Goal: Information Seeking & Learning: Learn about a topic

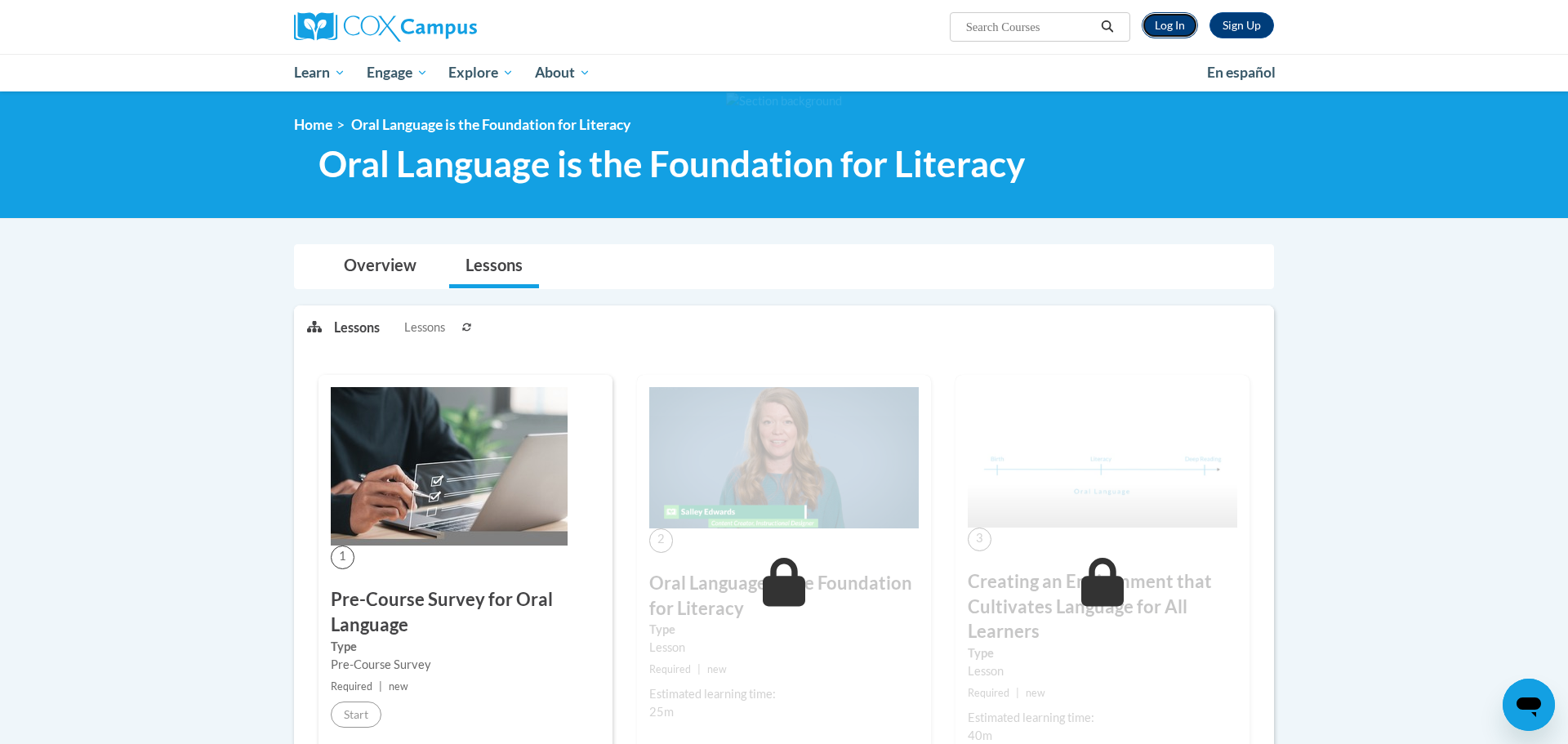
click at [1168, 23] on link "Log In" at bounding box center [1169, 25] width 56 height 26
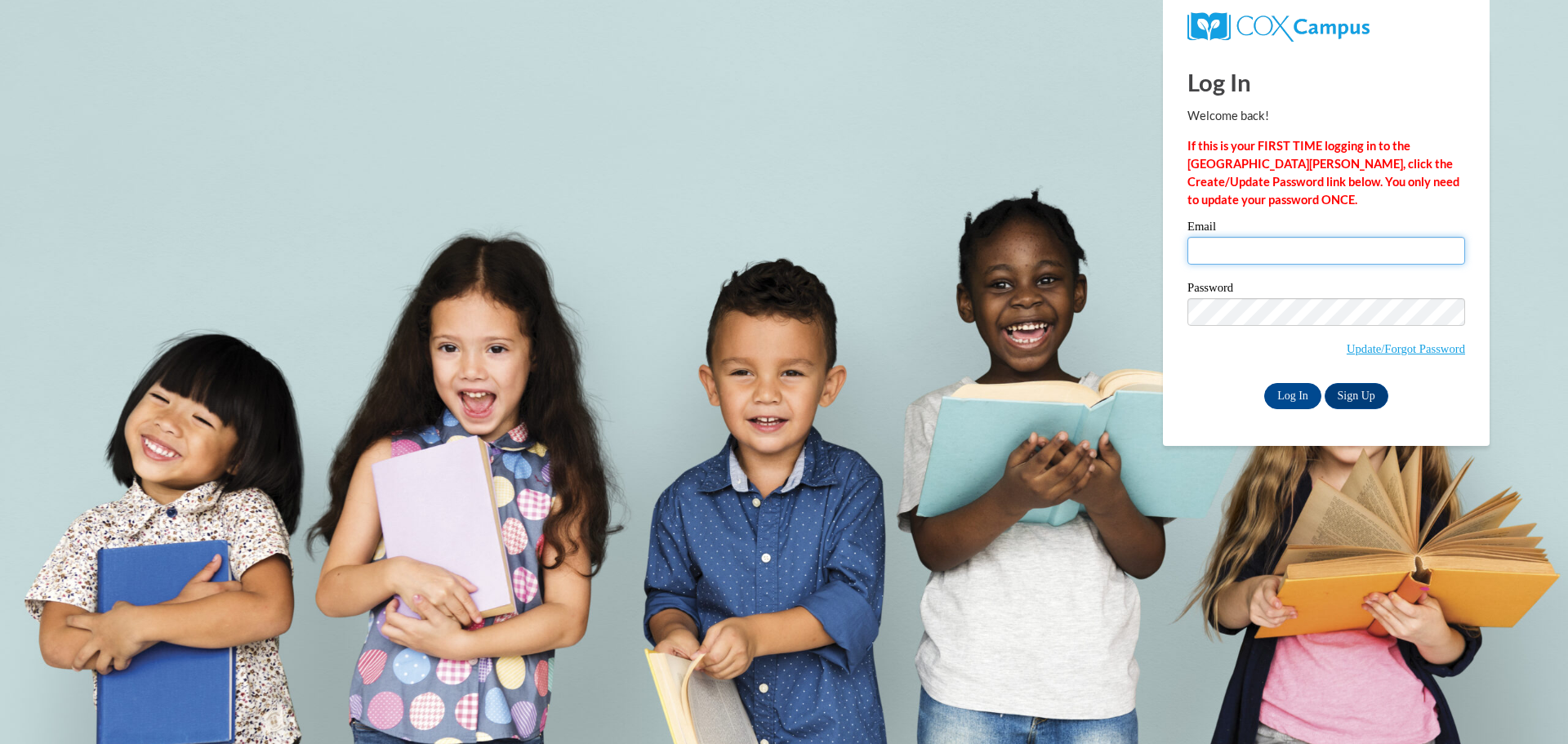
click at [1230, 251] on input "Email" at bounding box center [1327, 251] width 278 height 28
type input "pricerusniaczekn@fonddulac.k12.wi.us"
click at [1292, 396] on input "Log In" at bounding box center [1293, 396] width 57 height 26
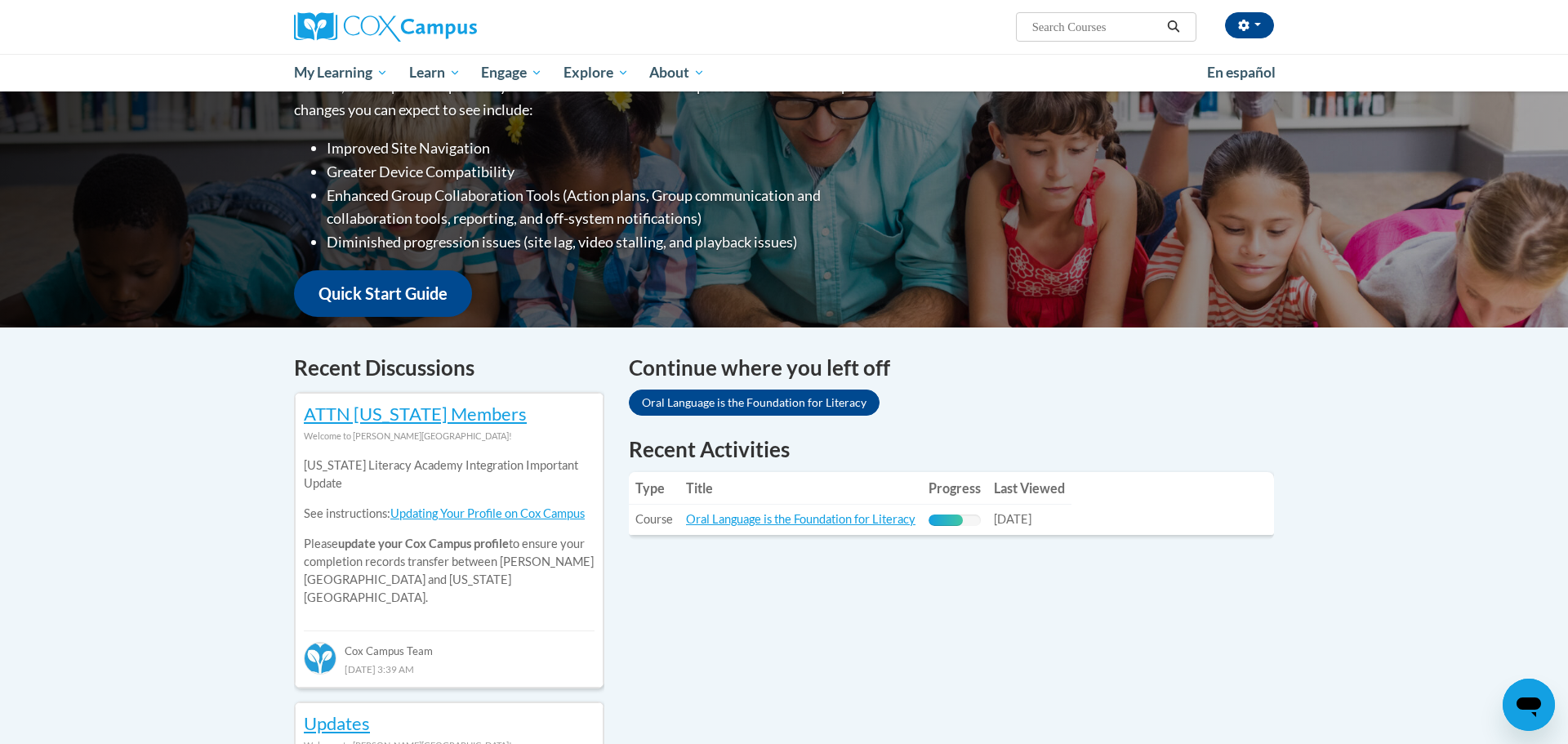
scroll to position [277, 0]
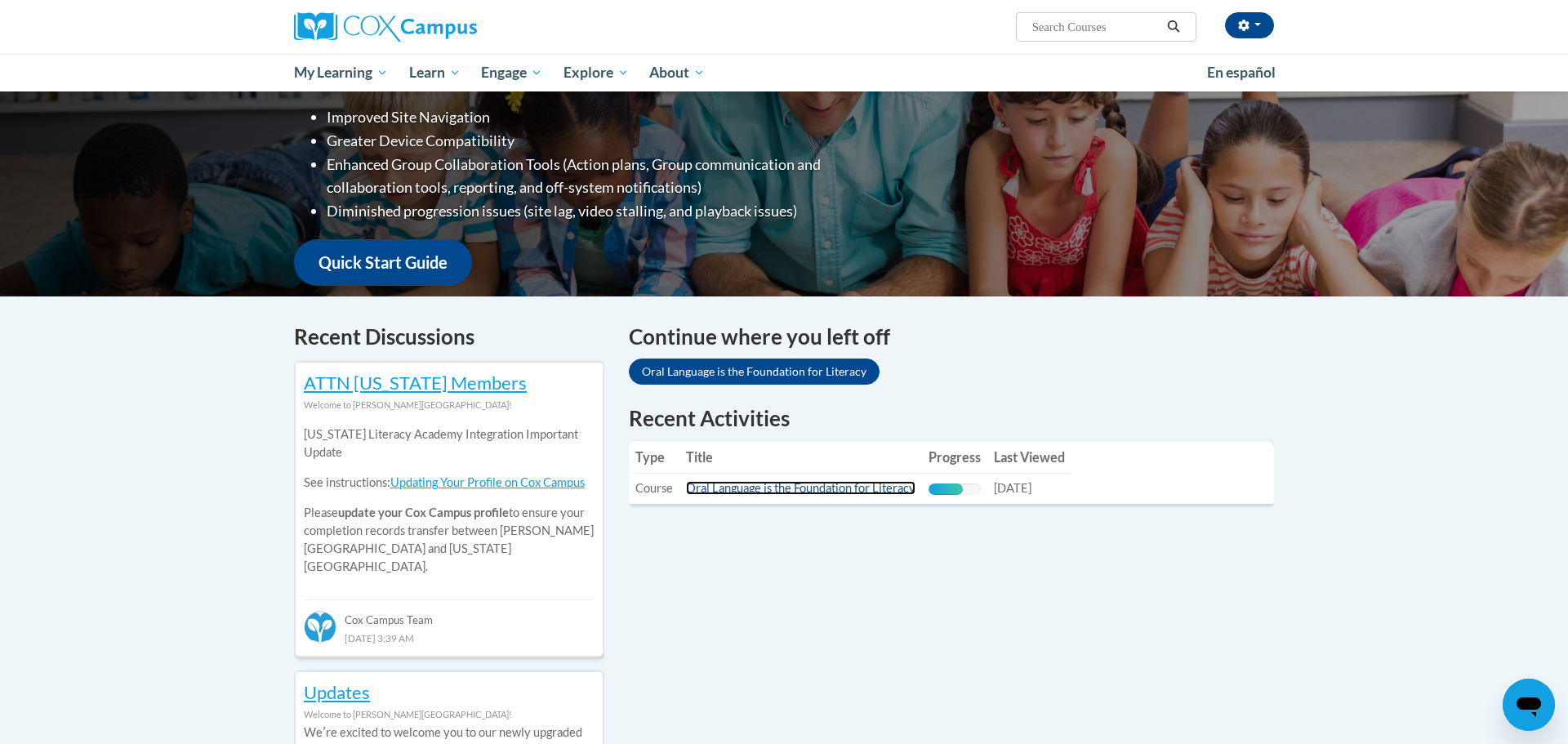
click at [769, 490] on link "Oral Language is the Foundation for Literacy" at bounding box center [800, 488] width 229 height 14
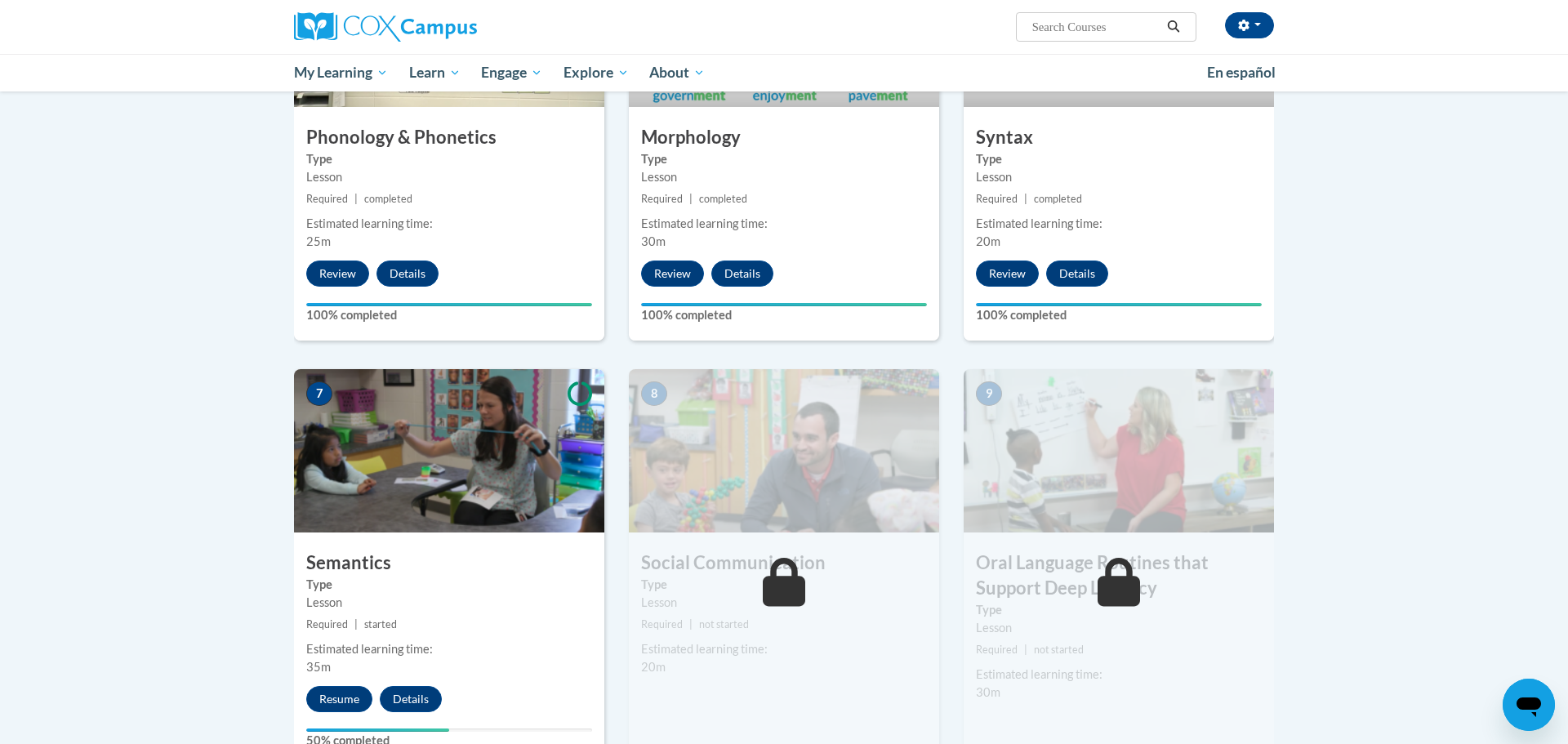
scroll to position [1003, 0]
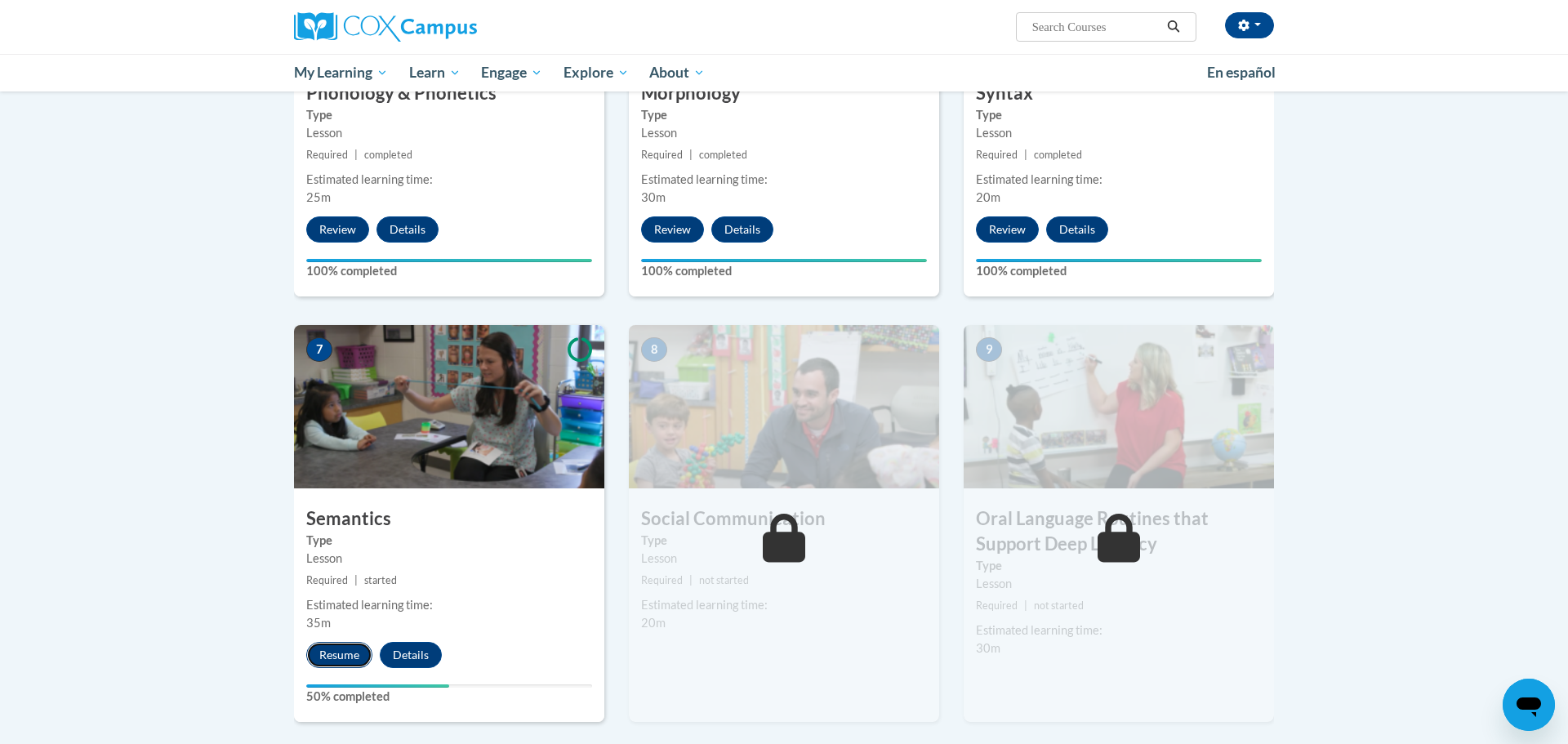
click at [339, 648] on button "Resume" at bounding box center [339, 655] width 66 height 26
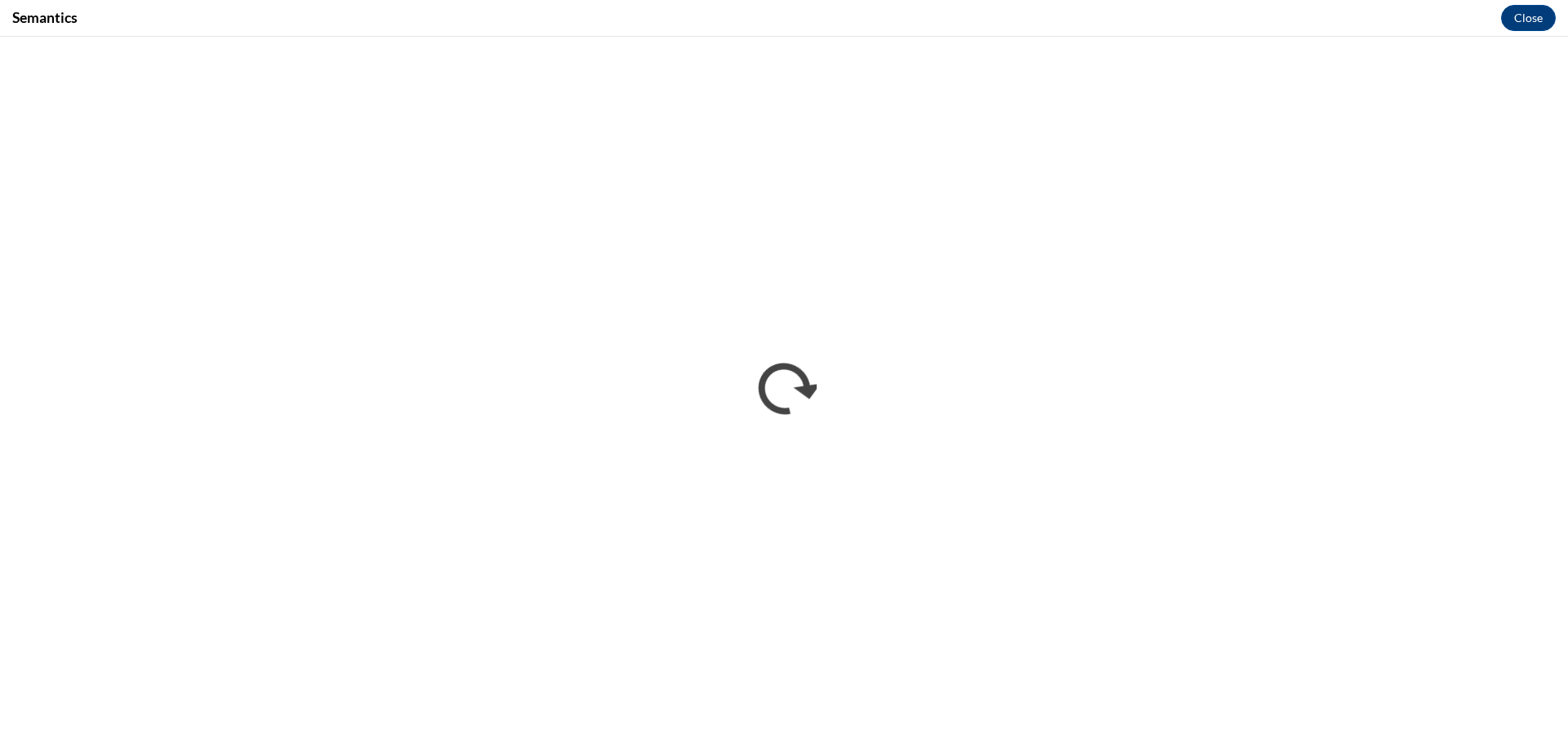
scroll to position [0, 0]
click at [1519, 20] on button "Close" at bounding box center [1528, 18] width 55 height 26
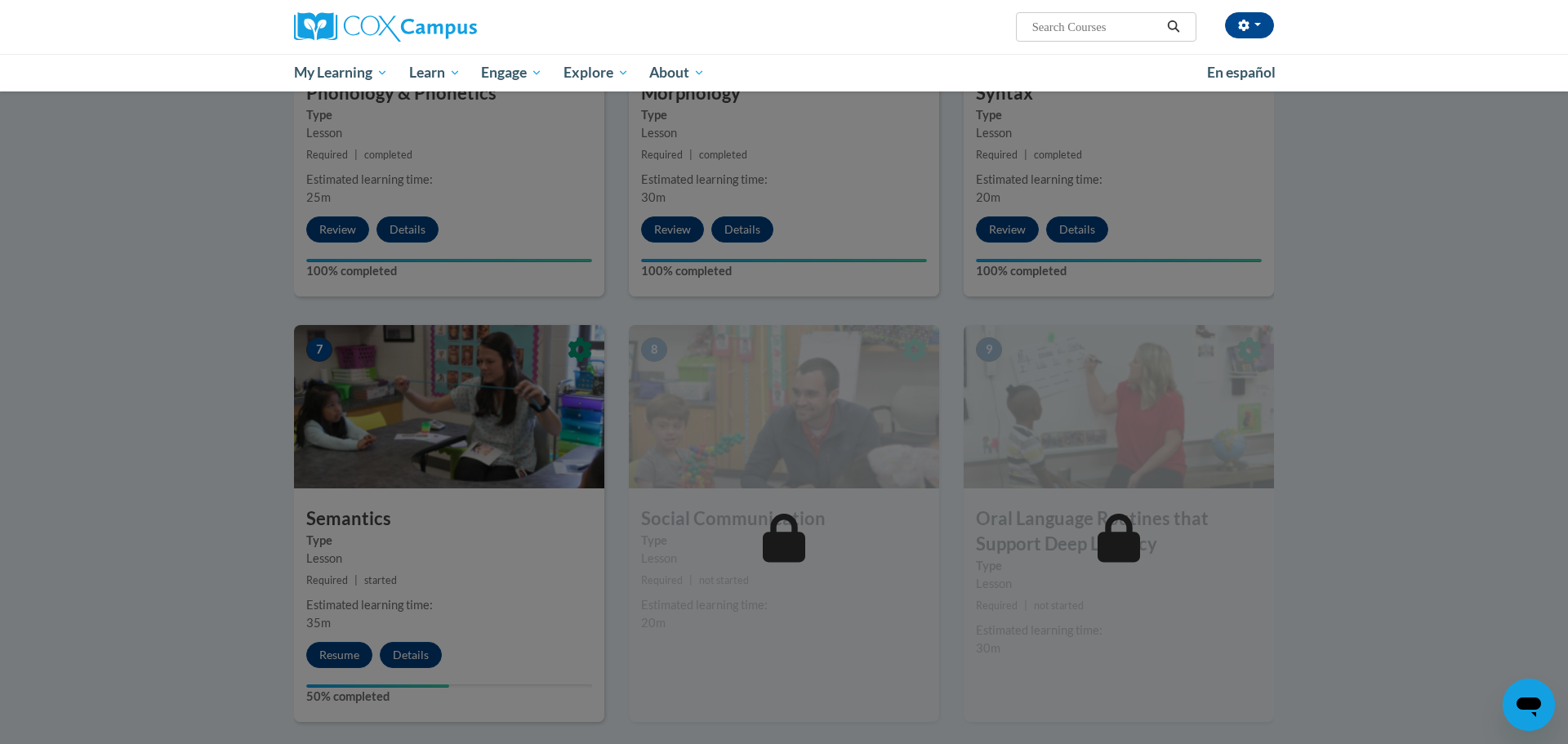
click at [1468, 353] on div at bounding box center [784, 372] width 1568 height 744
click at [530, 549] on div at bounding box center [784, 372] width 1568 height 744
click at [359, 677] on div at bounding box center [784, 372] width 1568 height 744
click at [341, 656] on div at bounding box center [784, 372] width 1568 height 744
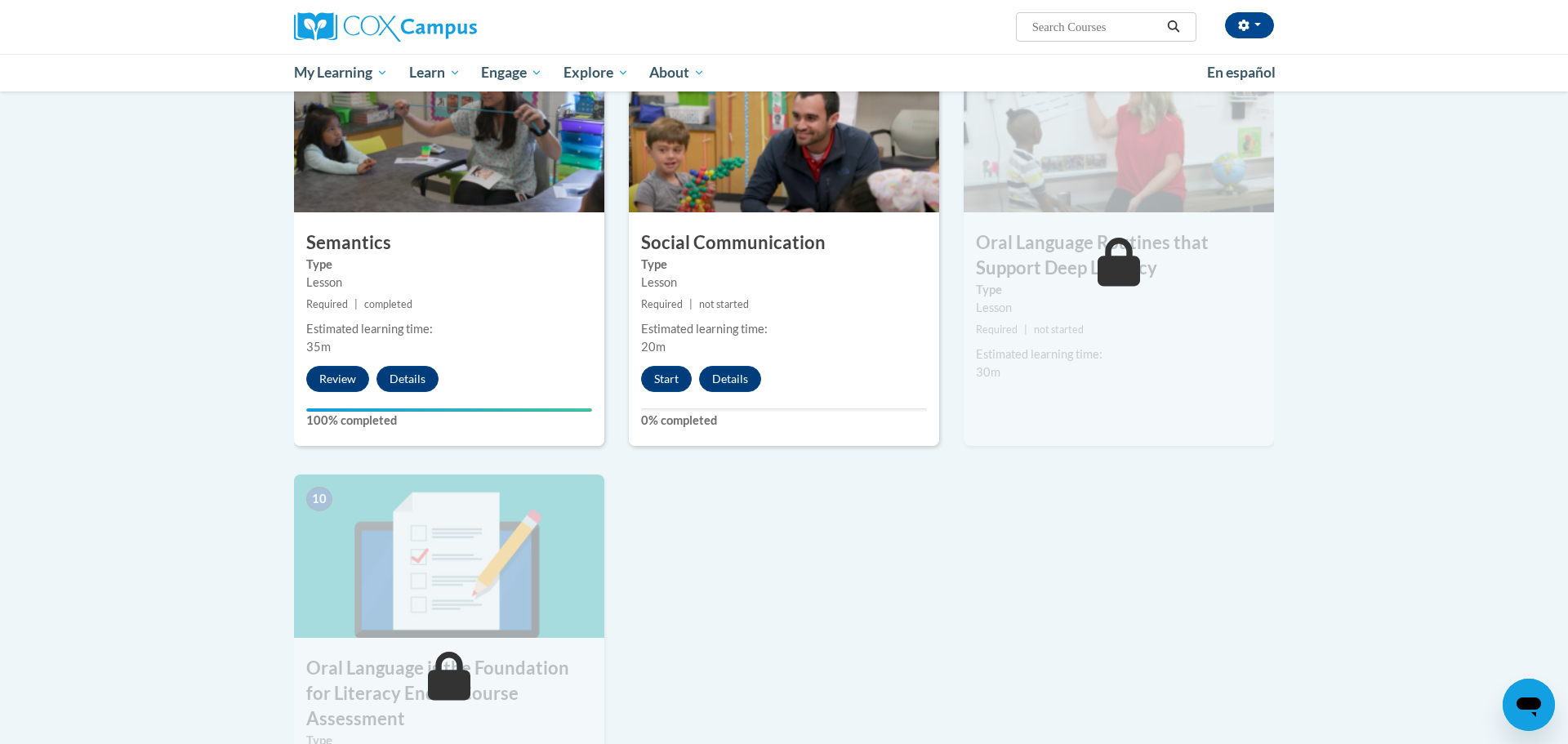
scroll to position [1347, 0]
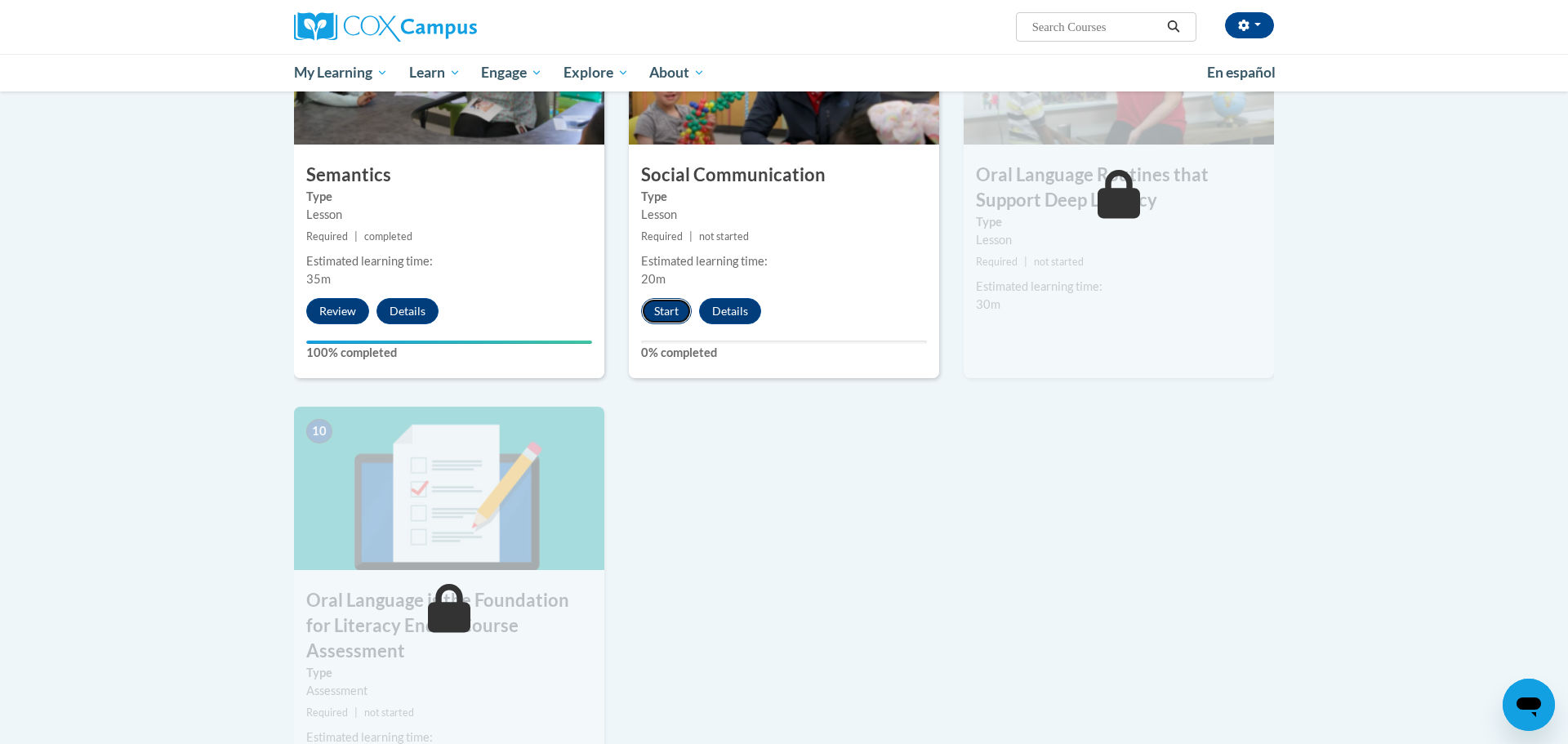
click at [660, 308] on button "Start" at bounding box center [667, 311] width 50 height 26
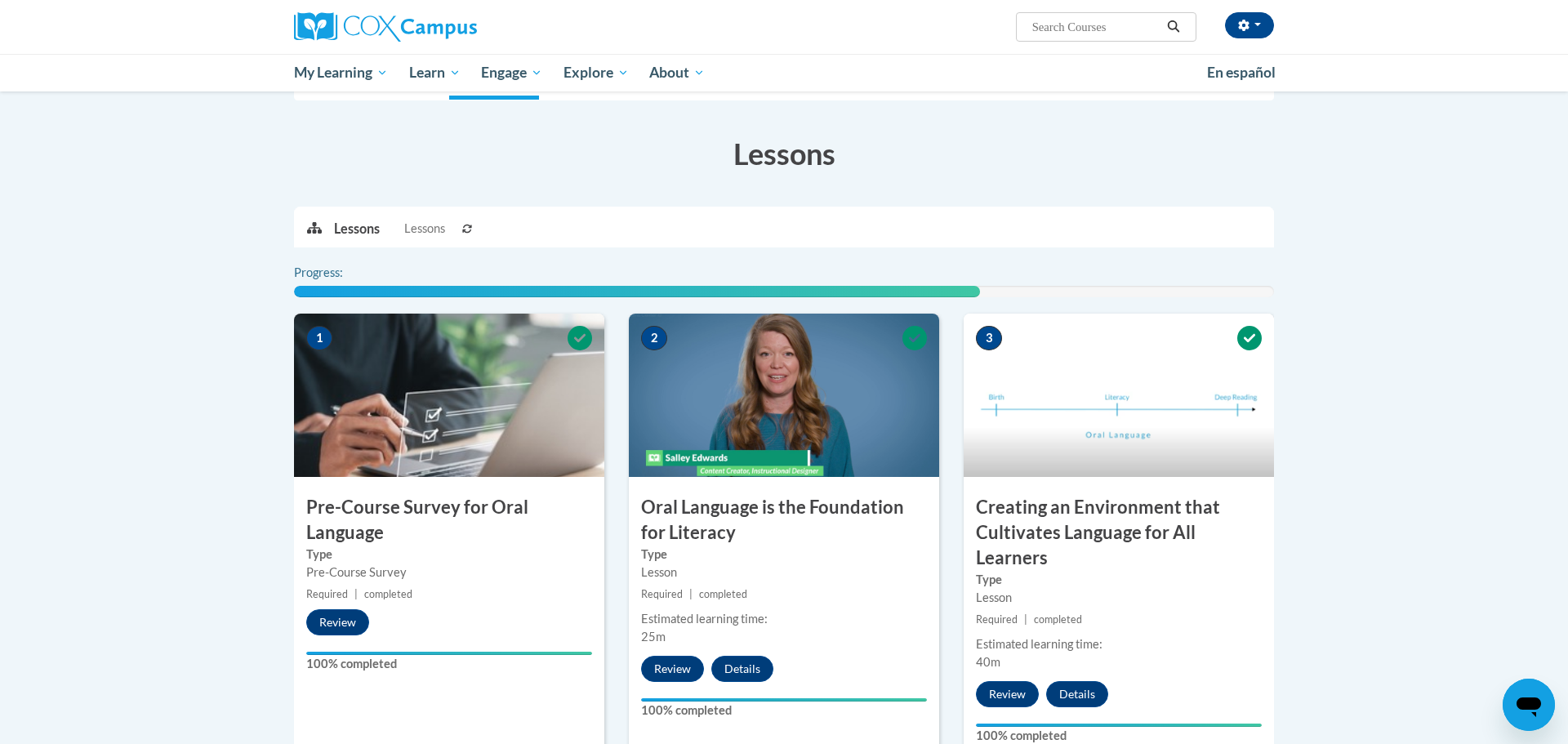
scroll to position [1475, 0]
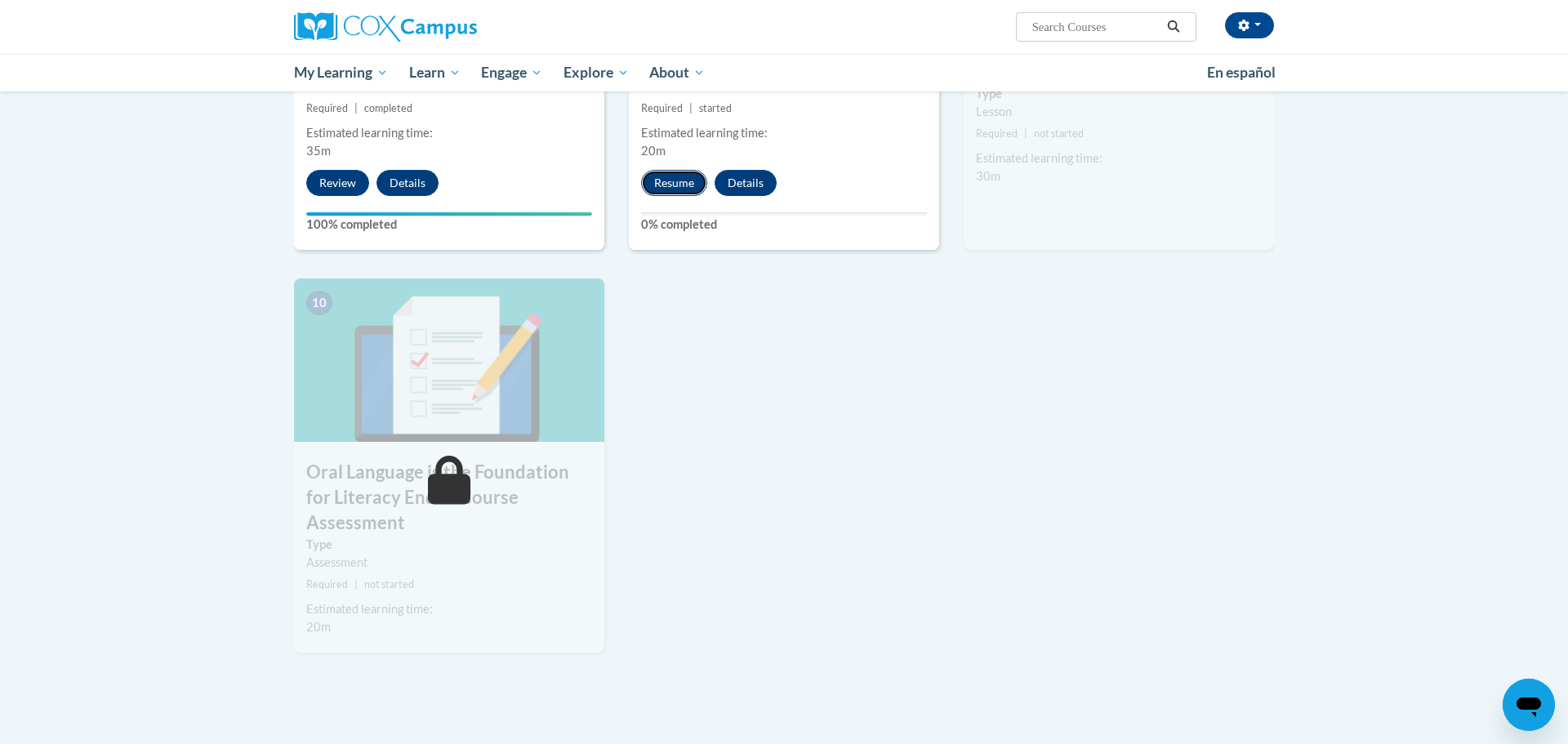
click at [679, 186] on button "Resume" at bounding box center [675, 183] width 66 height 26
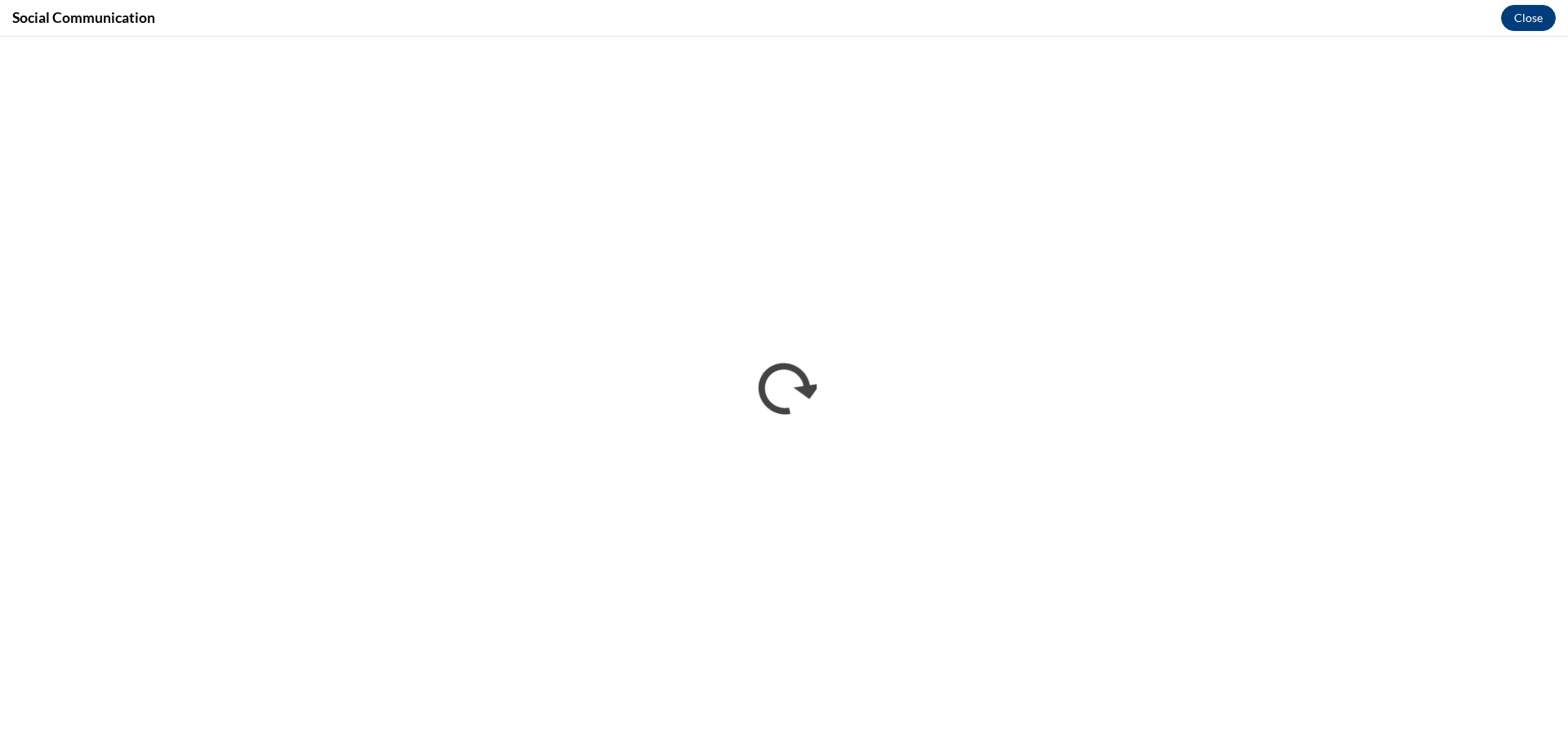
scroll to position [0, 0]
click at [1525, 15] on button "Close" at bounding box center [1528, 18] width 55 height 26
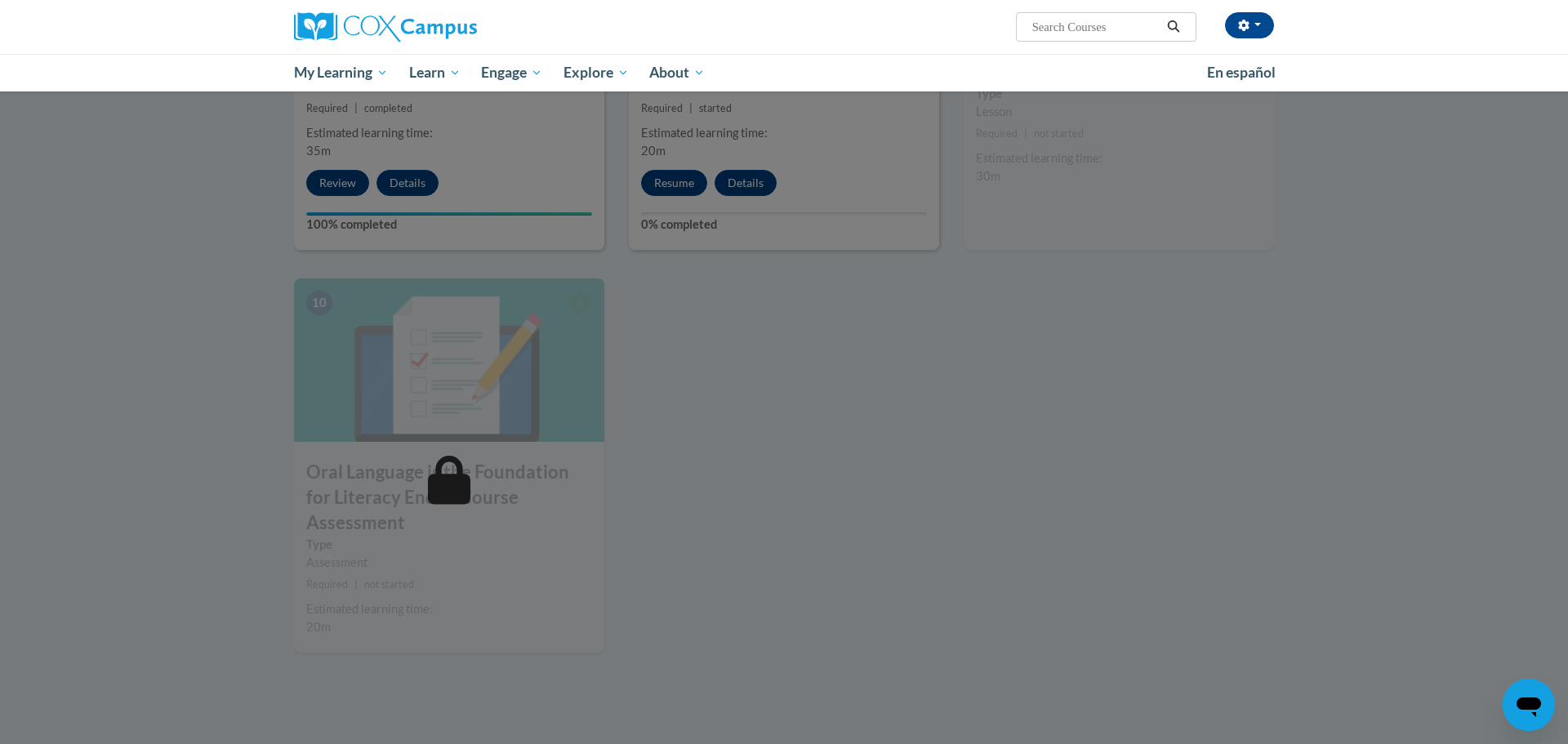
click at [703, 337] on div at bounding box center [784, 372] width 1568 height 744
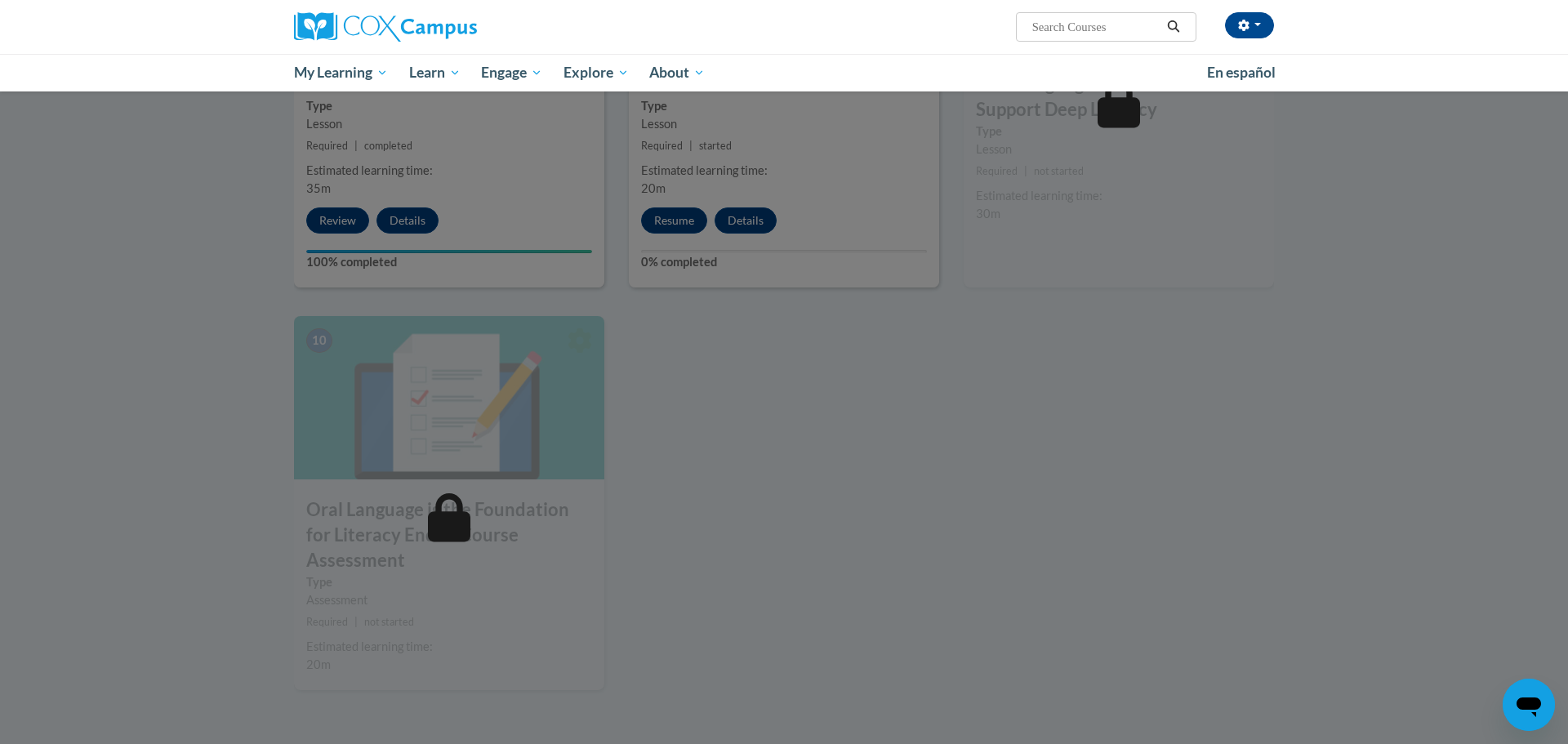
scroll to position [1215, 0]
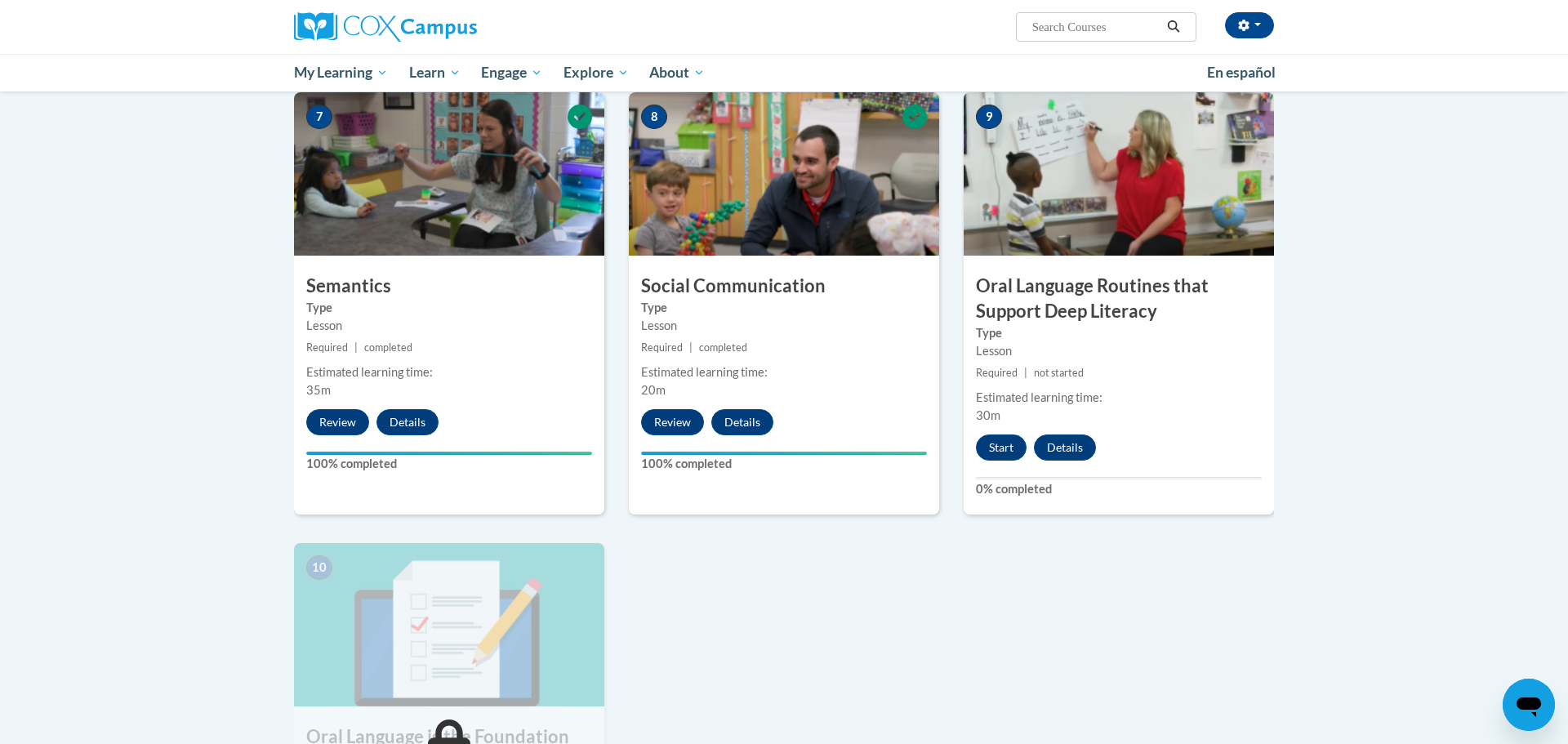
scroll to position [1236, 0]
click at [1004, 445] on button "Start" at bounding box center [1001, 448] width 50 height 26
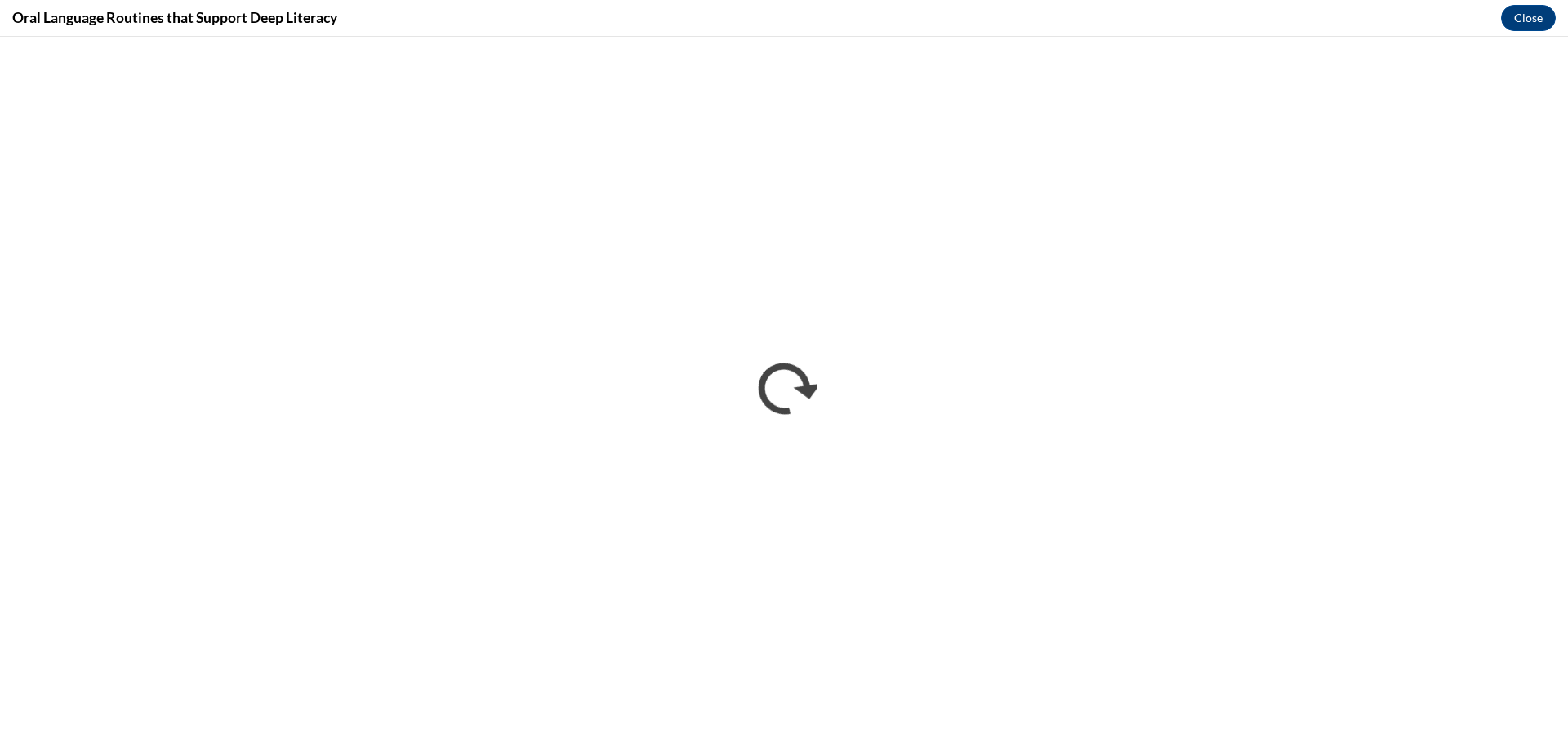
scroll to position [0, 0]
